Goal: Information Seeking & Learning: Learn about a topic

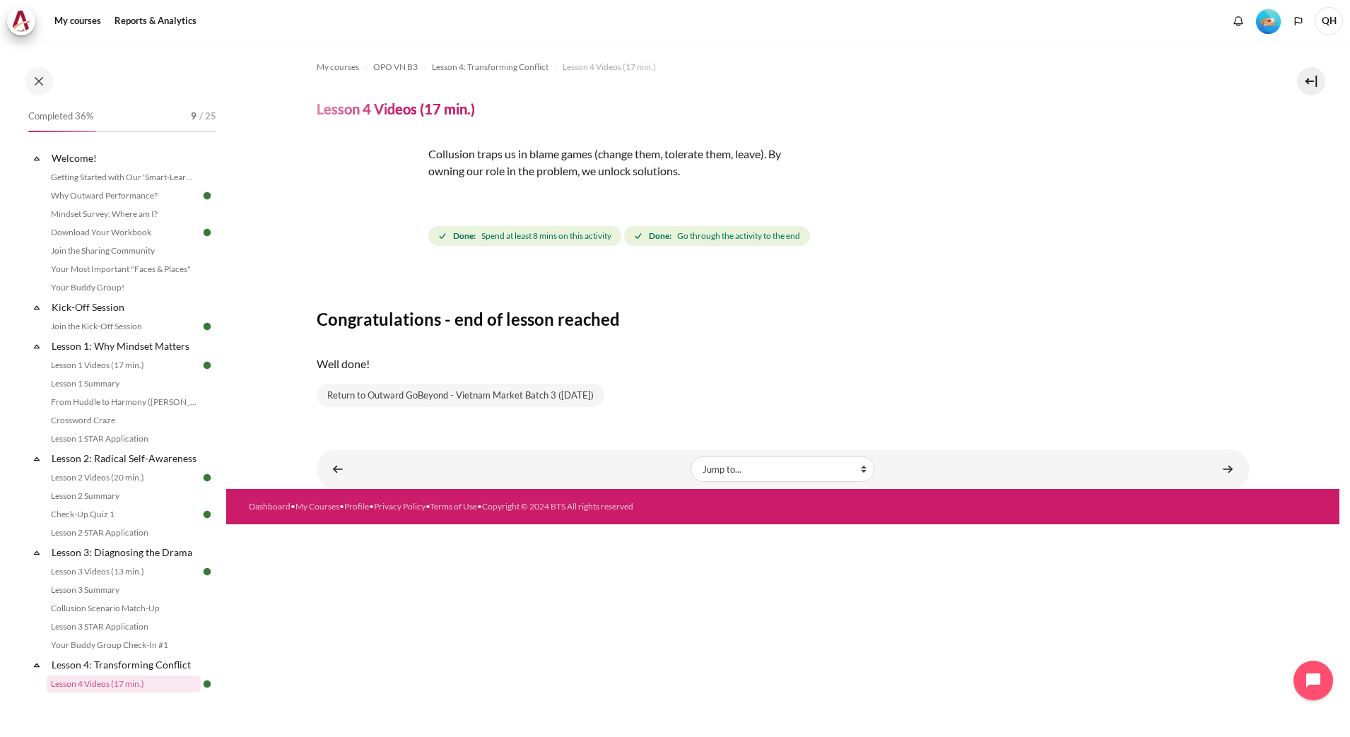
scroll to position [265, 0]
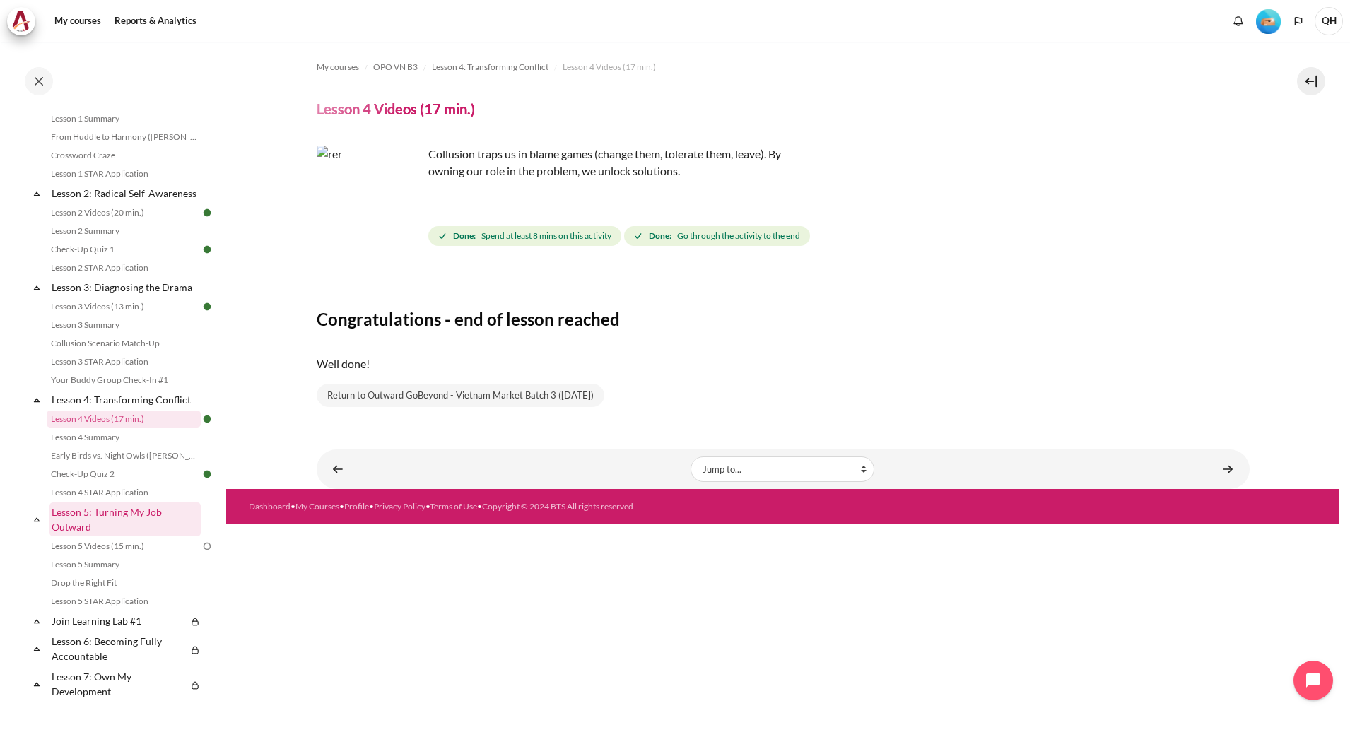
click at [117, 529] on link "Lesson 5: Turning My Job Outward" at bounding box center [124, 520] width 151 height 34
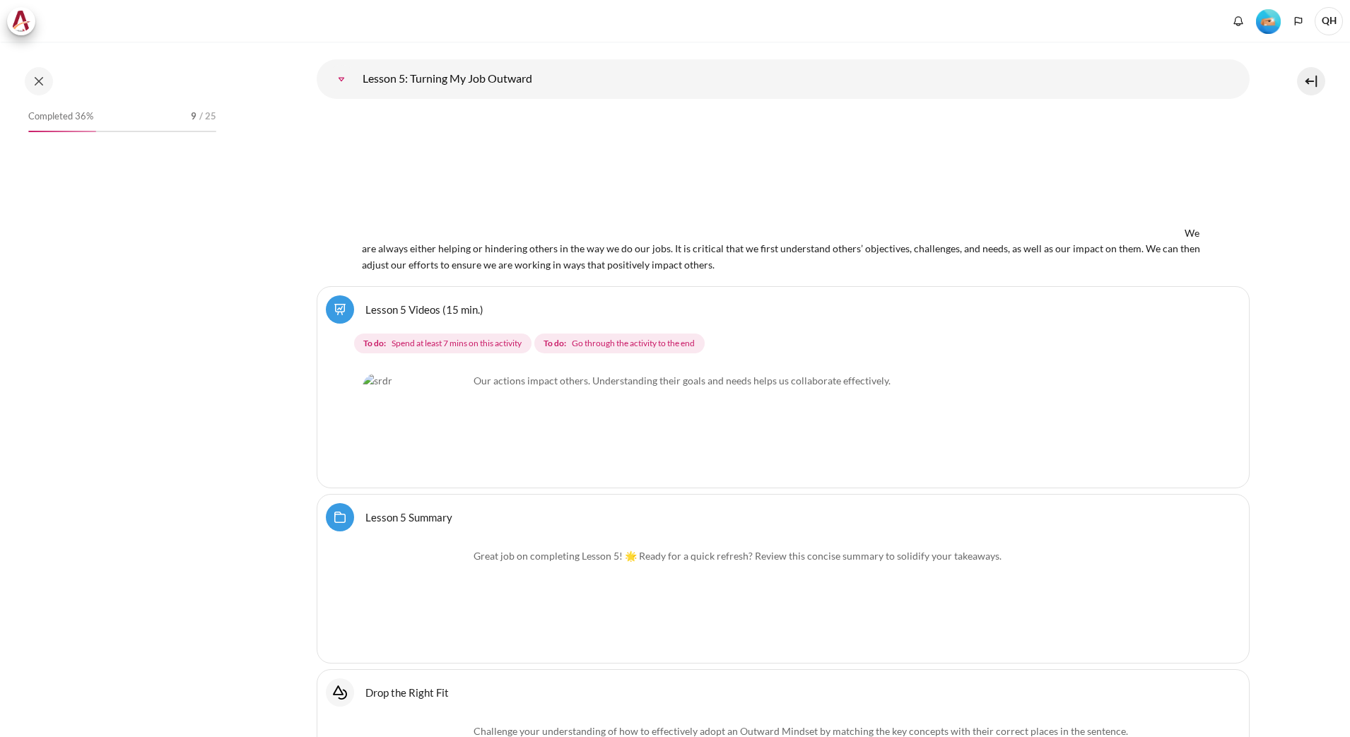
click at [384, 303] on link "Lesson 5 Videos (15 min.)" at bounding box center [425, 309] width 118 height 13
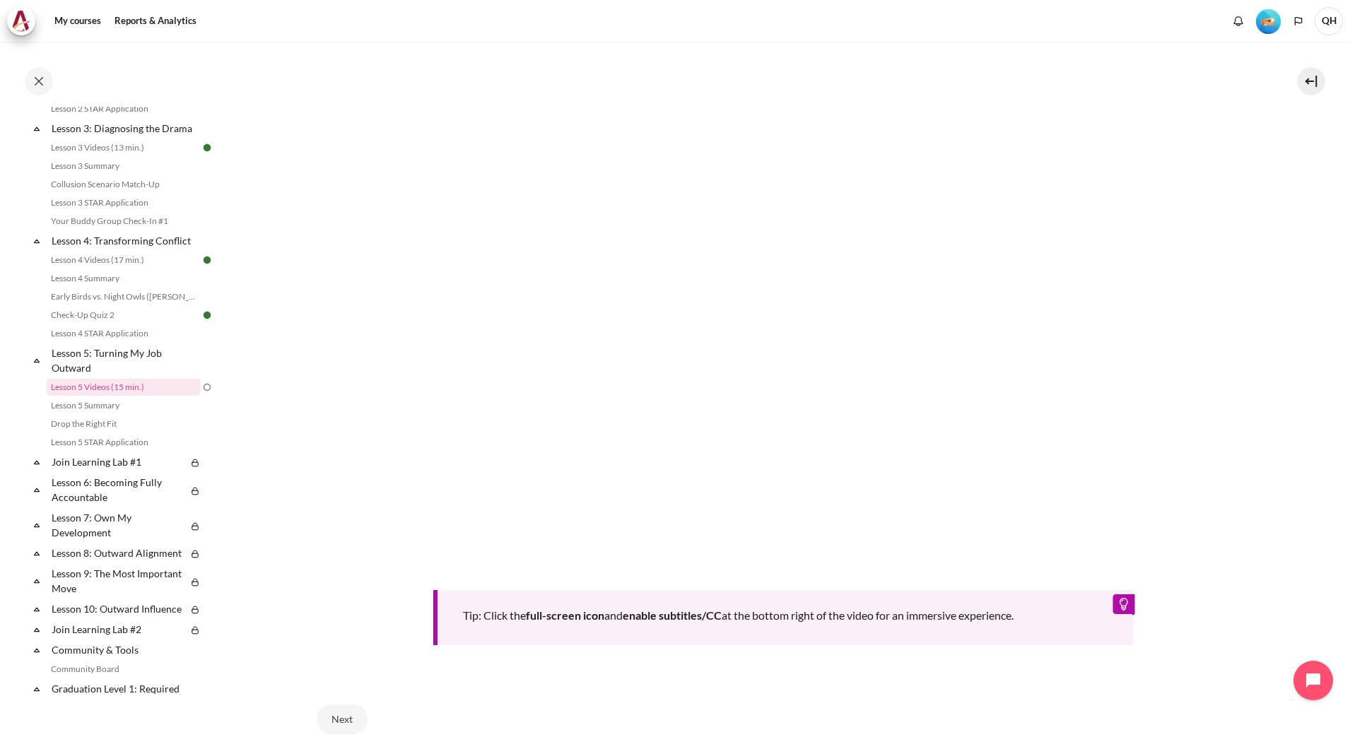
scroll to position [265, 0]
